Goal: Task Accomplishment & Management: Manage account settings

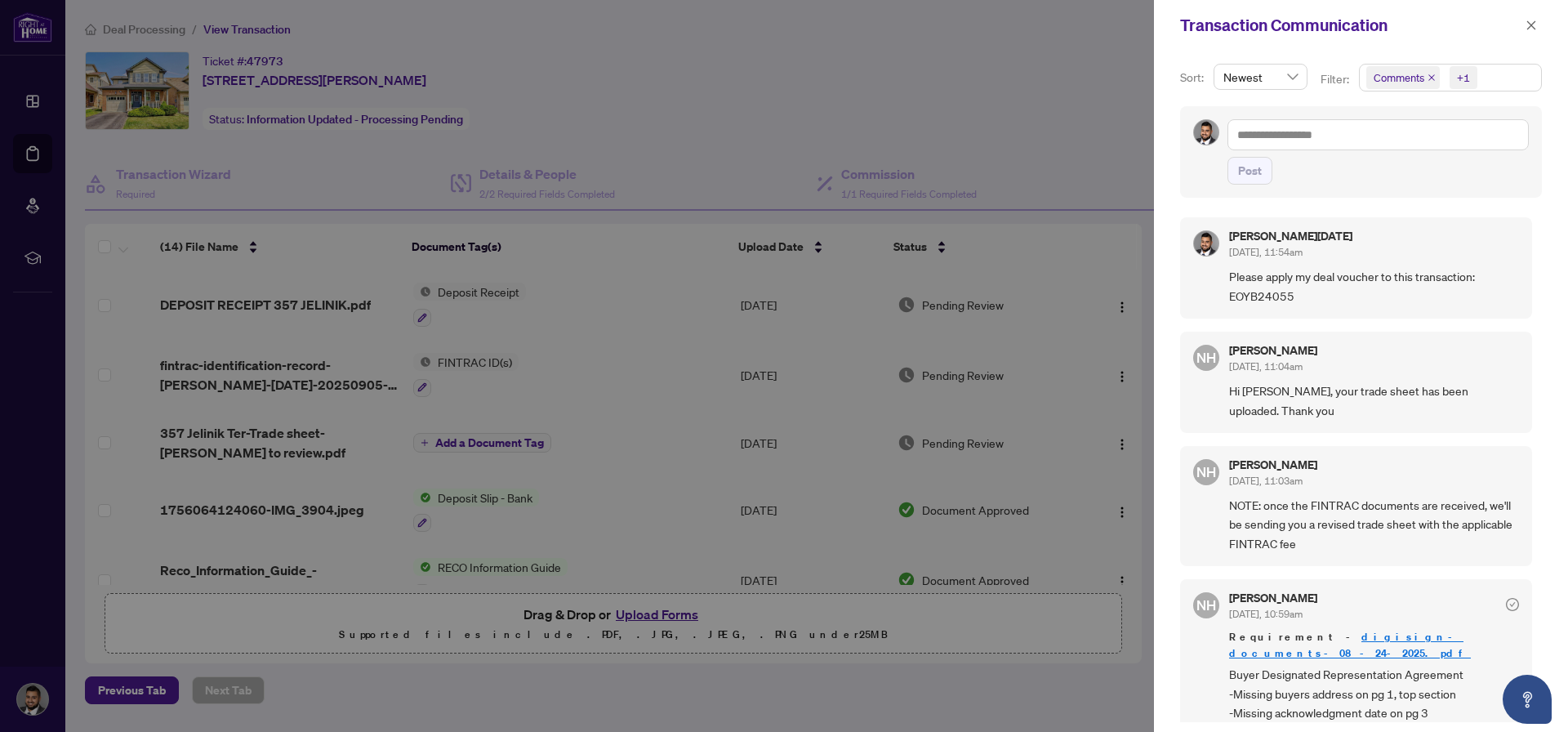
click at [1052, 32] on div at bounding box center [784, 366] width 1568 height 732
click at [1536, 37] on div "Transaction Communication" at bounding box center [1361, 25] width 414 height 51
click at [1531, 30] on icon "close" at bounding box center [1532, 25] width 12 height 12
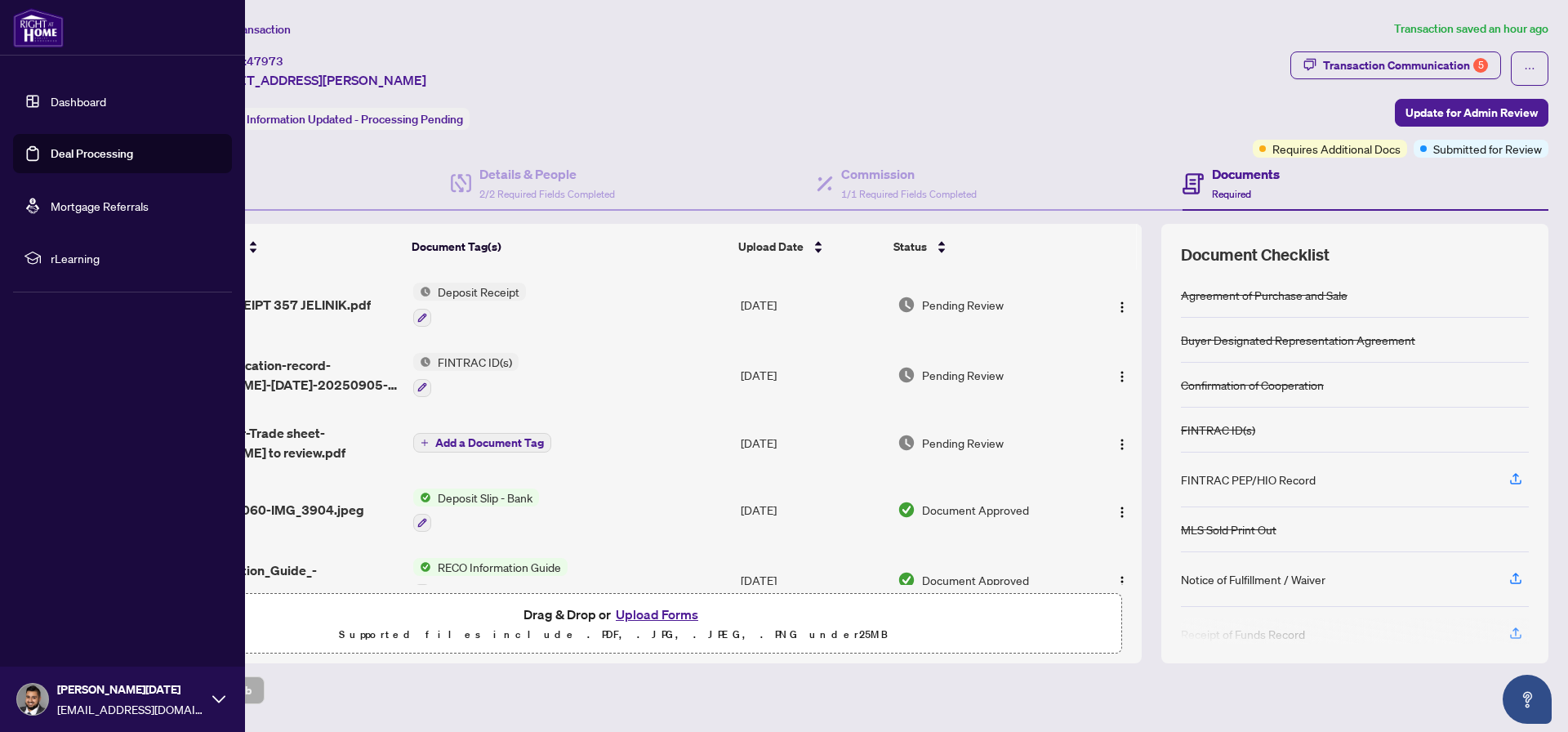
click at [101, 104] on link "Dashboard" at bounding box center [79, 101] width 56 height 14
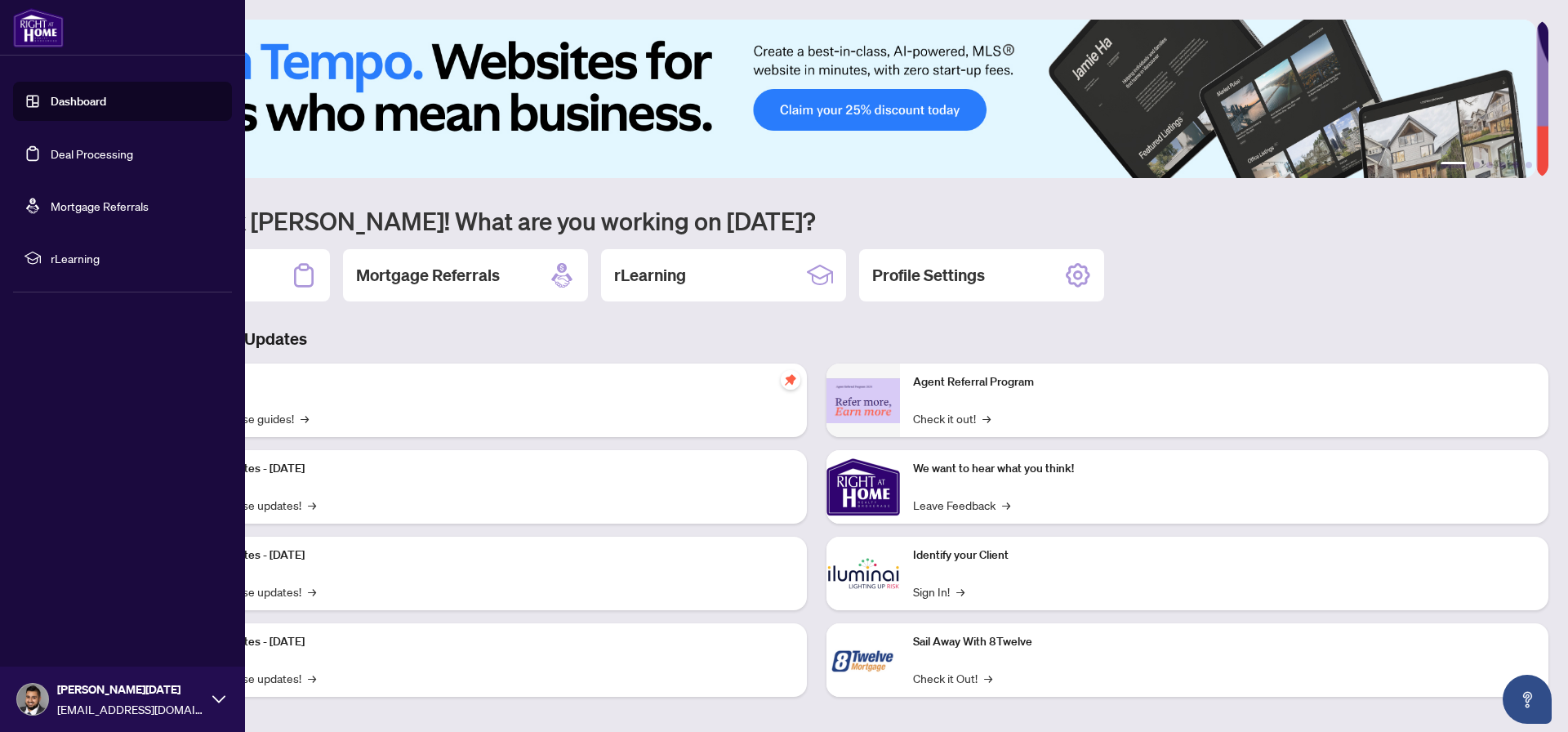
click at [53, 161] on link "Deal Processing" at bounding box center [92, 153] width 83 height 14
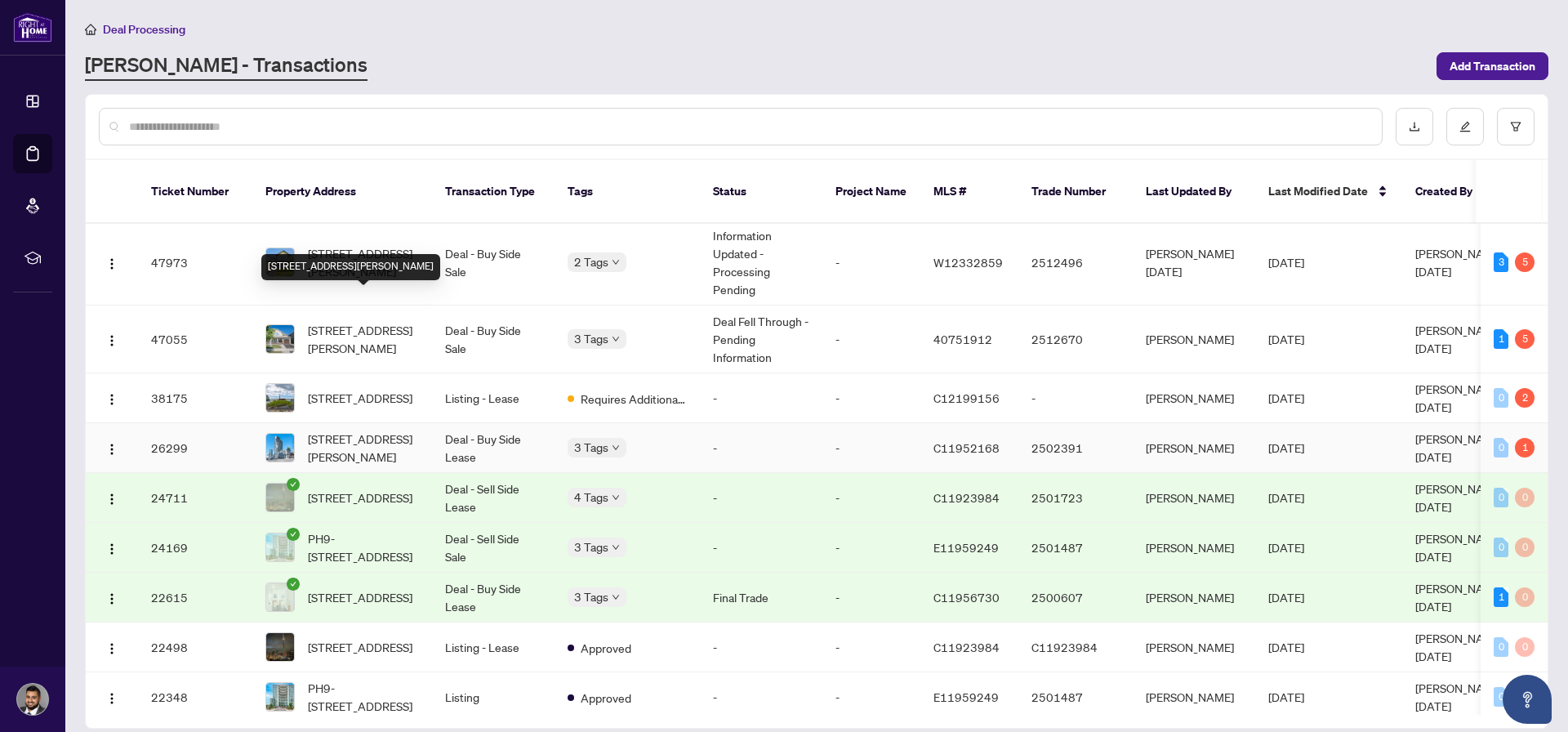
scroll to position [102, 0]
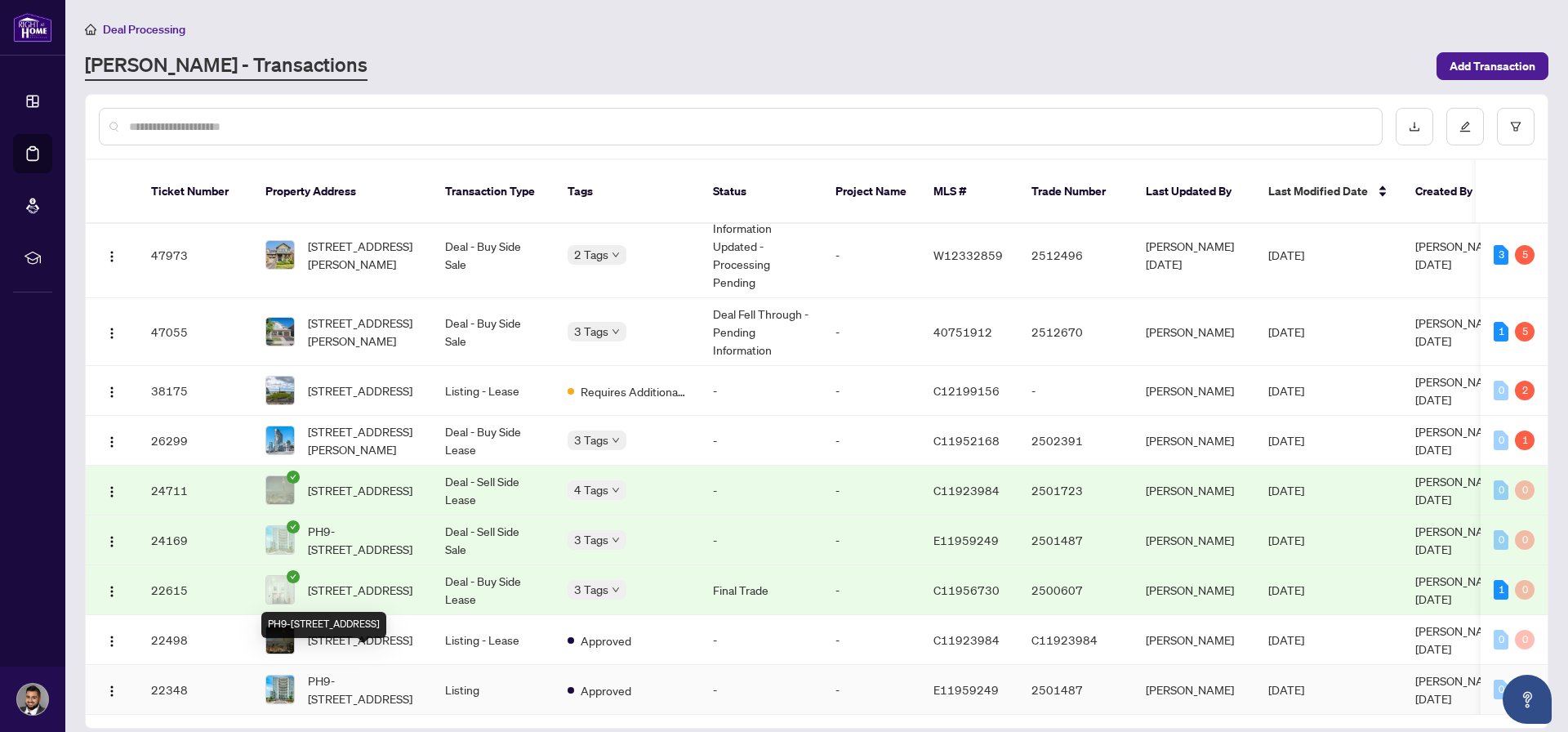
click at [324, 671] on span "PH9-1328 Birchmount Rd, Toronto, Ontario M1R 0B6, Canada" at bounding box center [364, 689] width 111 height 36
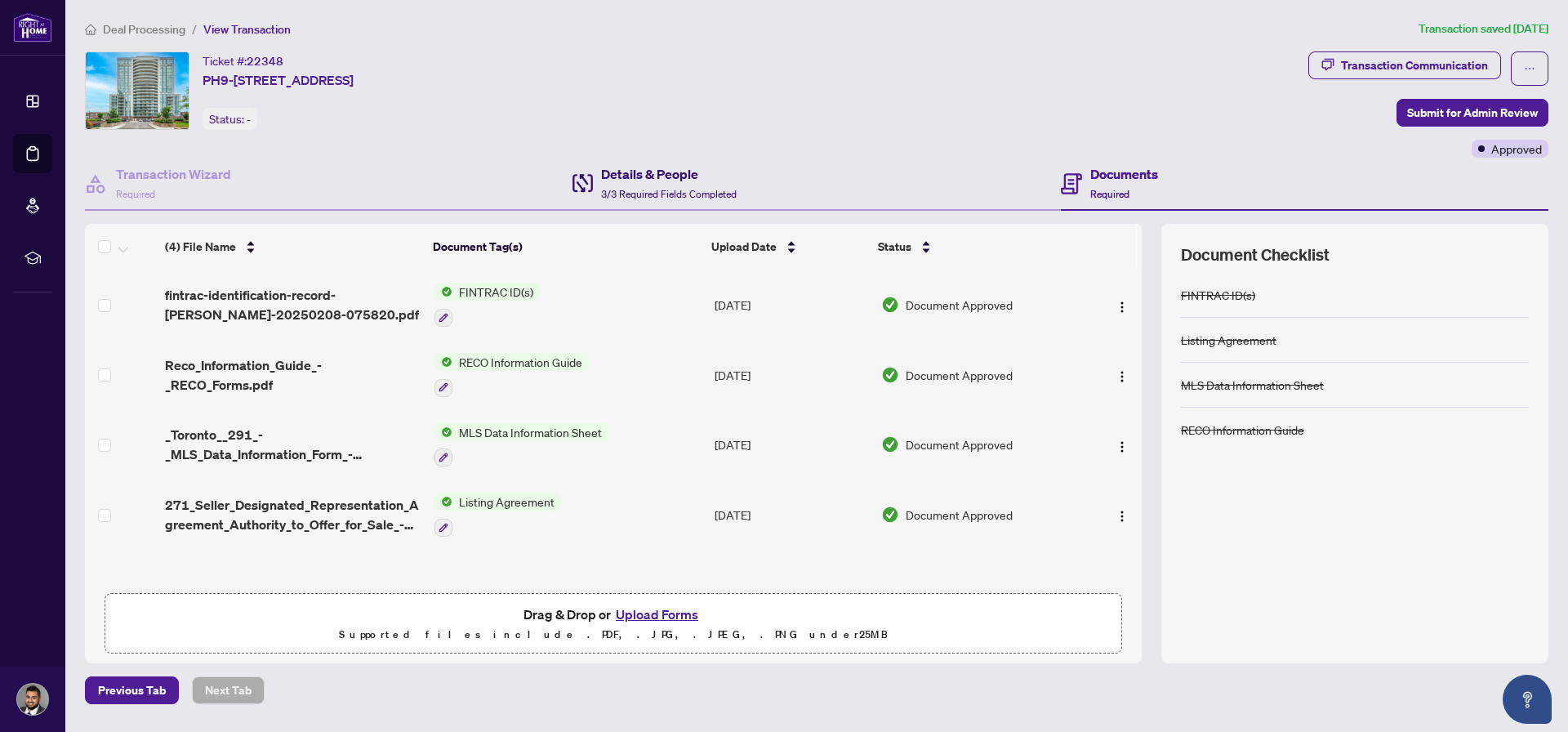
click at [692, 197] on span "3/3 Required Fields Completed" at bounding box center [668, 194] width 135 height 12
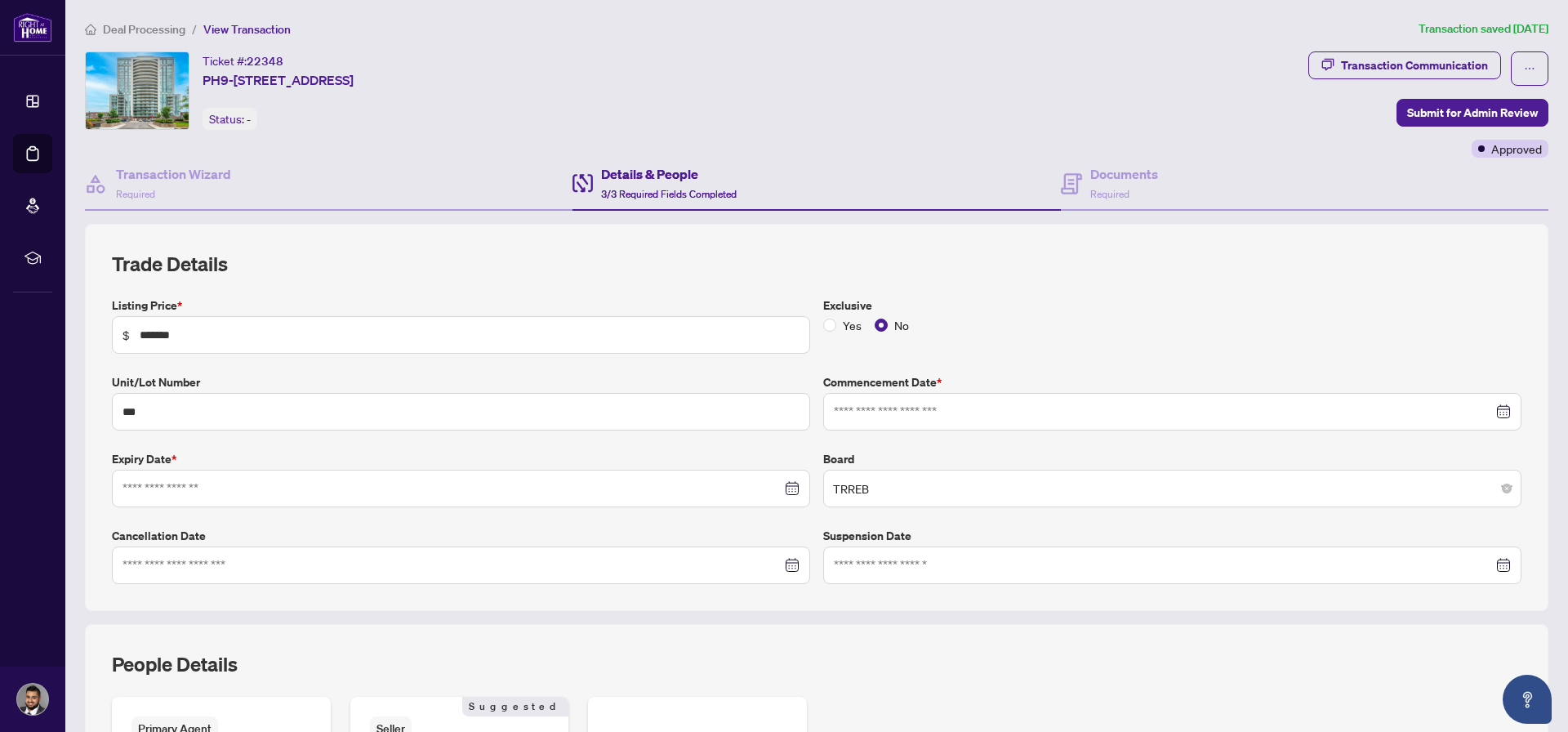
type input "**********"
click at [230, 203] on div "Transaction Wizard Required" at bounding box center [328, 183] width 488 height 53
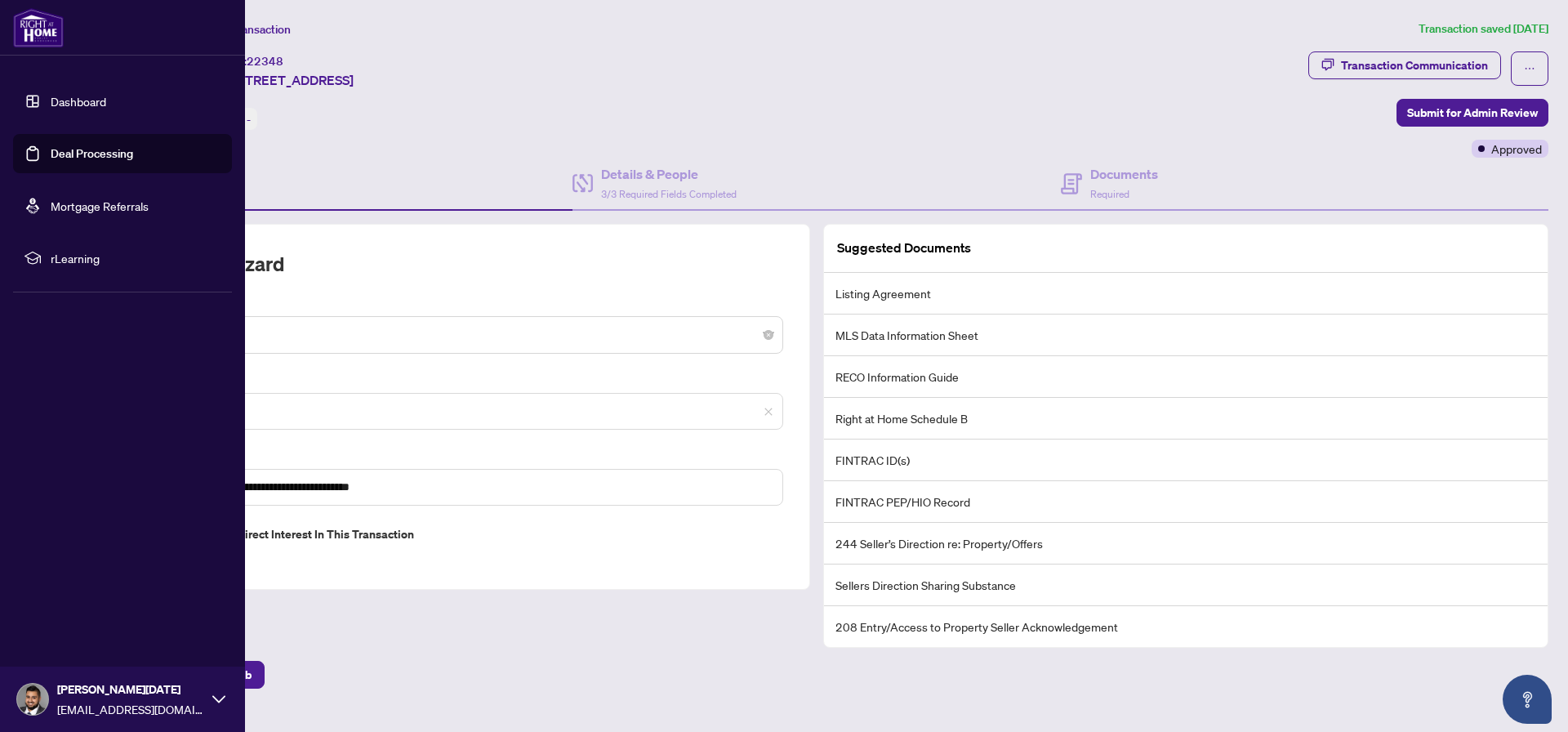
click at [119, 159] on link "Deal Processing" at bounding box center [92, 153] width 83 height 14
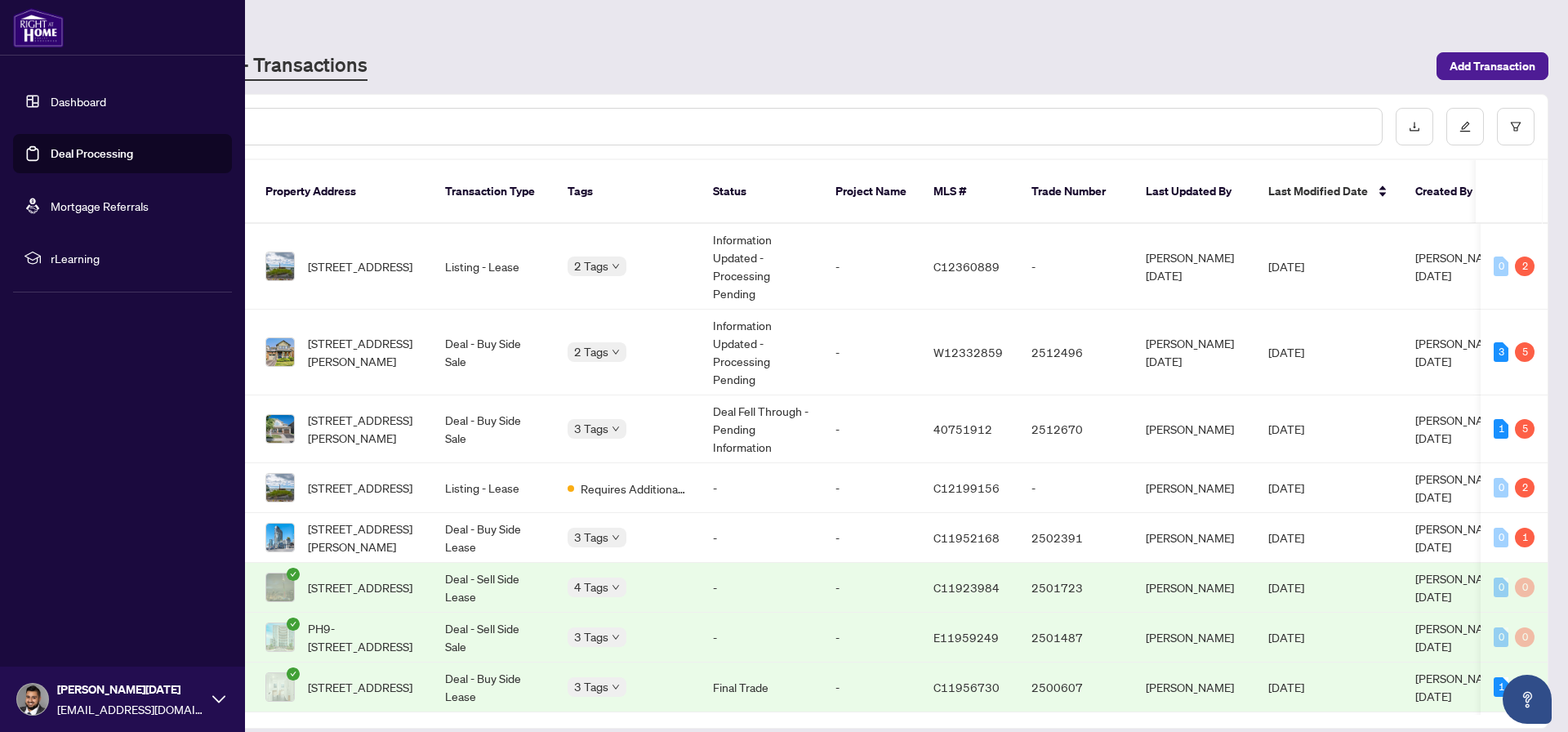
click at [91, 207] on link "Mortgage Referrals" at bounding box center [100, 206] width 98 height 14
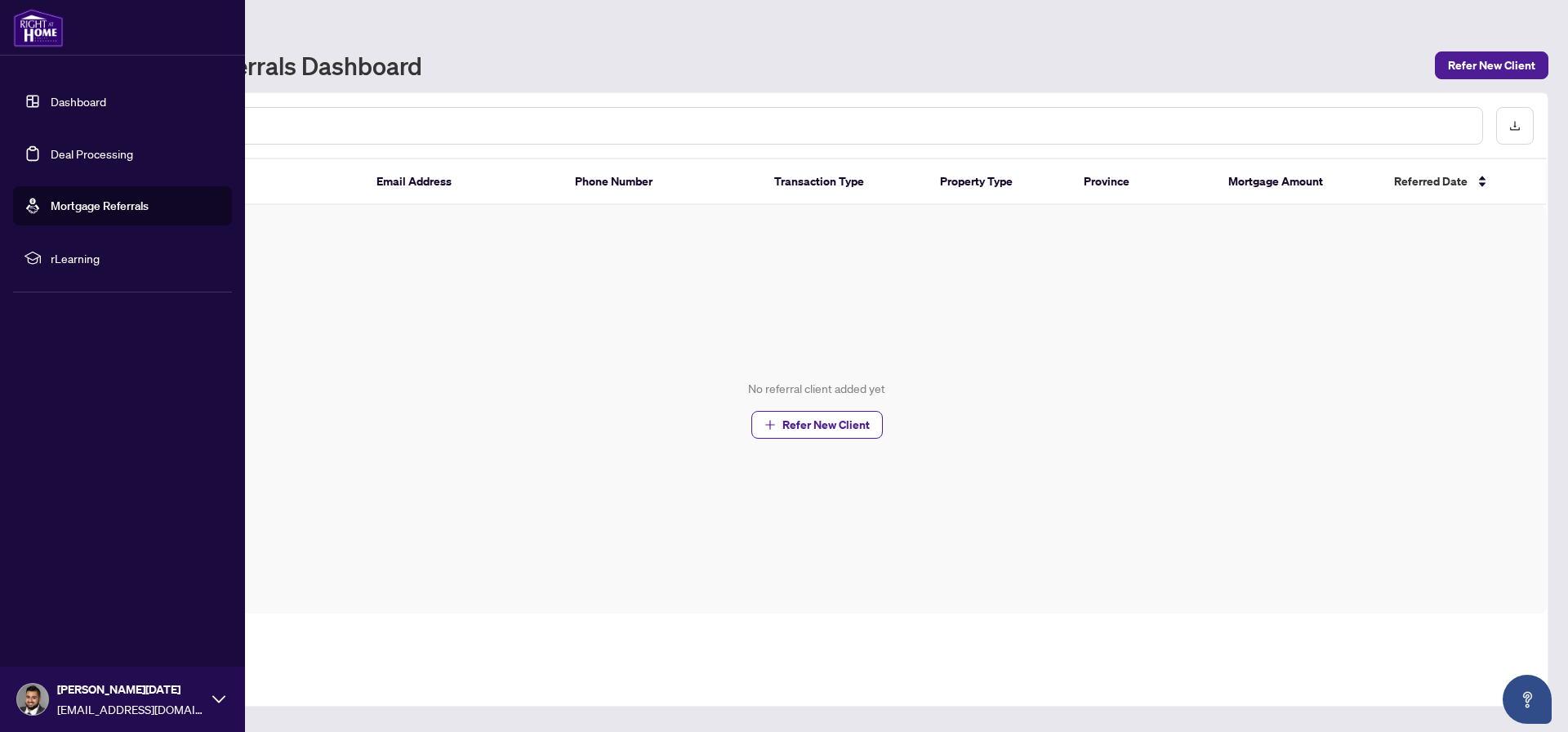
click at [111, 161] on link "Deal Processing" at bounding box center [92, 153] width 83 height 14
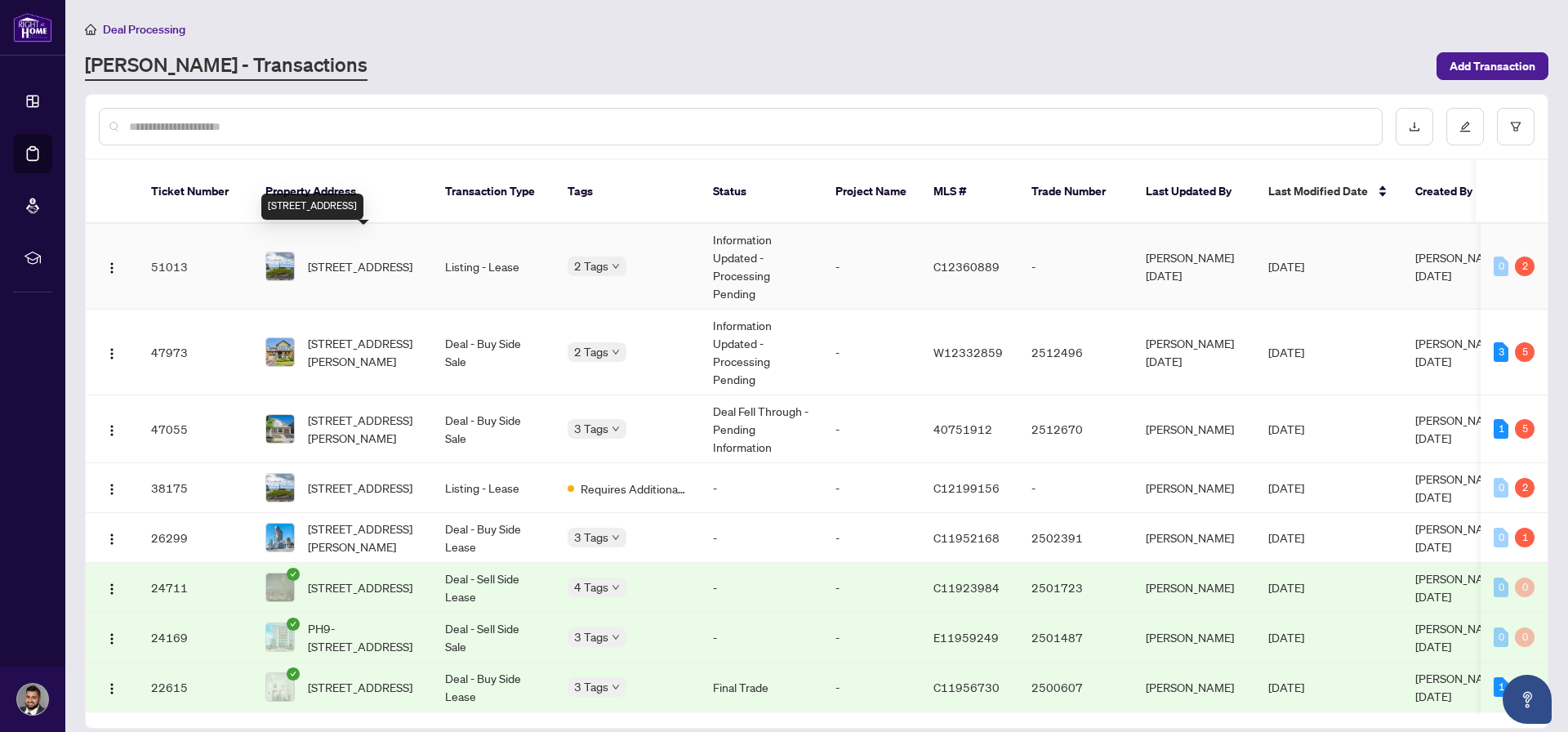
click at [367, 257] on span "407-218 Queens Quay, Toronto, Ontario M5J 2Y6, Canada" at bounding box center [360, 266] width 105 height 18
